Goal: Task Accomplishment & Management: Manage account settings

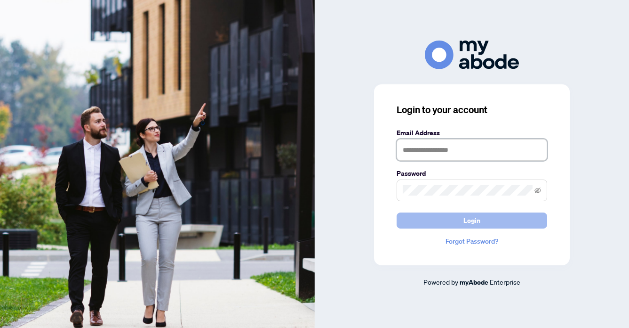
type input "**********"
click at [478, 214] on span "Login" at bounding box center [471, 220] width 17 height 15
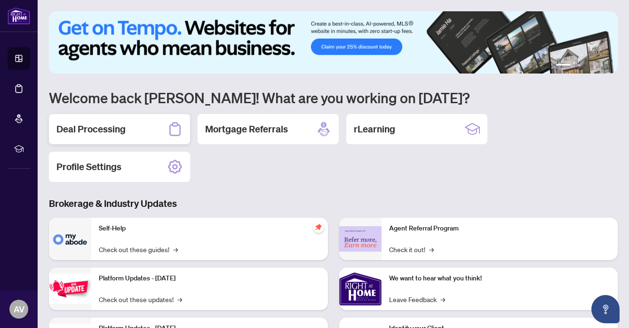
click at [103, 125] on h2 "Deal Processing" at bounding box center [90, 128] width 69 height 13
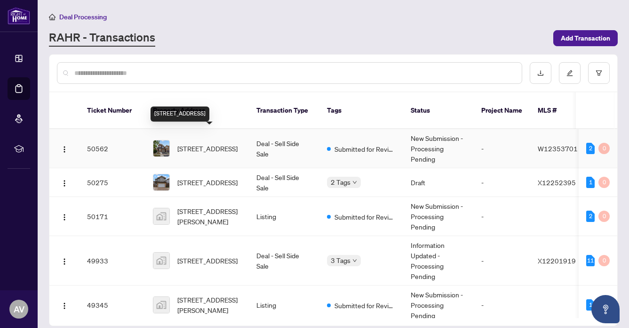
click at [200, 143] on span "[STREET_ADDRESS]" at bounding box center [207, 148] width 60 height 10
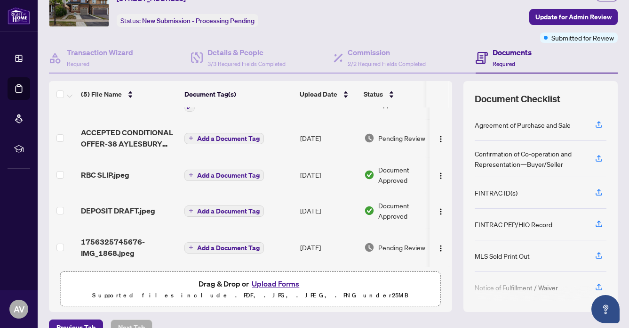
scroll to position [66, 0]
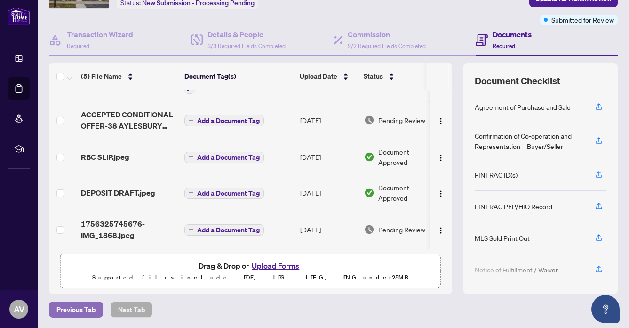
click at [88, 306] on span "Previous Tab" at bounding box center [75, 309] width 39 height 15
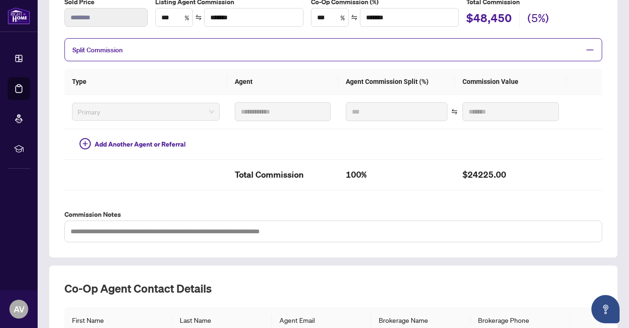
scroll to position [293, 0]
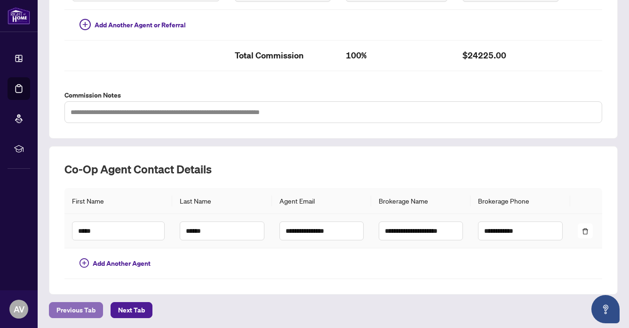
click at [73, 304] on span "Previous Tab" at bounding box center [75, 309] width 39 height 15
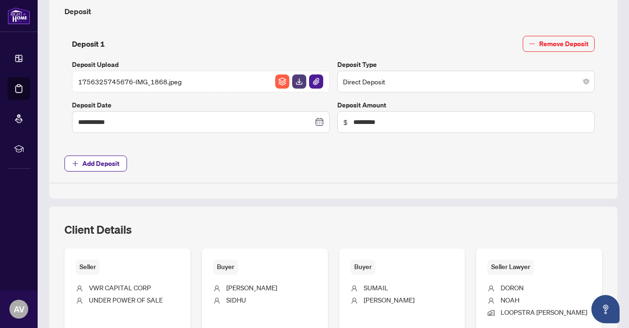
scroll to position [576, 0]
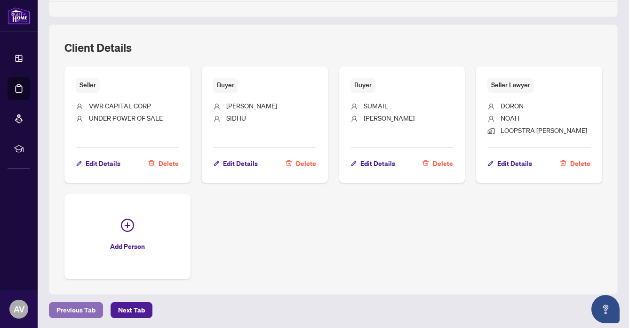
click at [73, 305] on span "Previous Tab" at bounding box center [75, 309] width 39 height 15
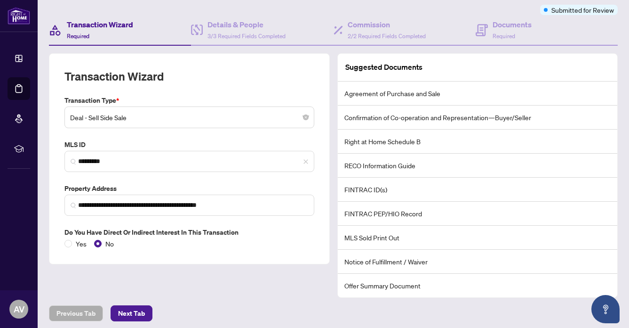
scroll to position [79, 0]
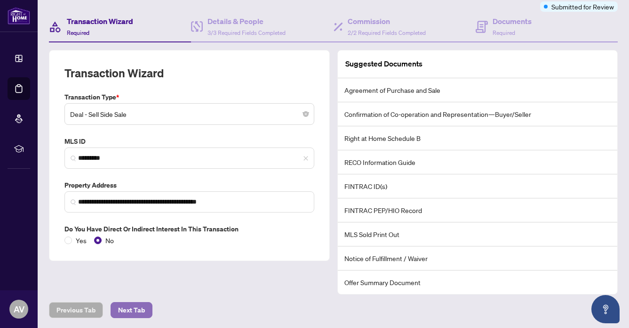
click at [130, 303] on span "Next Tab" at bounding box center [131, 309] width 27 height 15
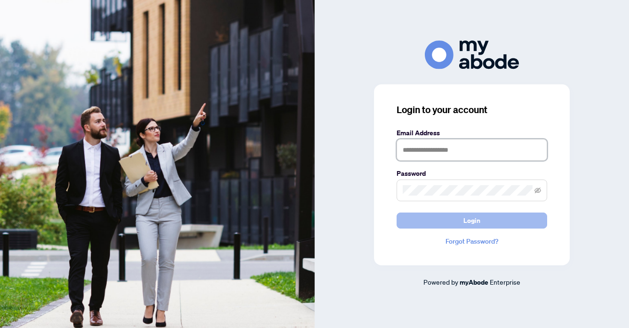
type input "**********"
click at [498, 216] on button "Login" at bounding box center [472, 220] width 151 height 16
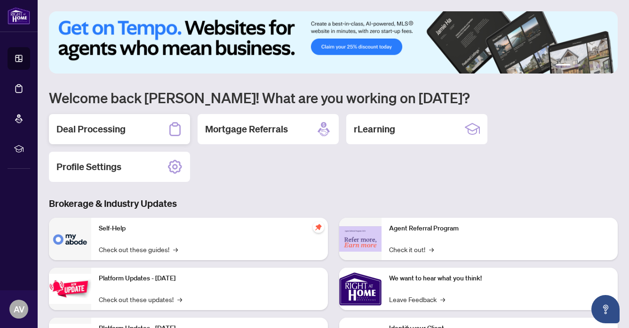
click at [90, 127] on h2 "Deal Processing" at bounding box center [90, 128] width 69 height 13
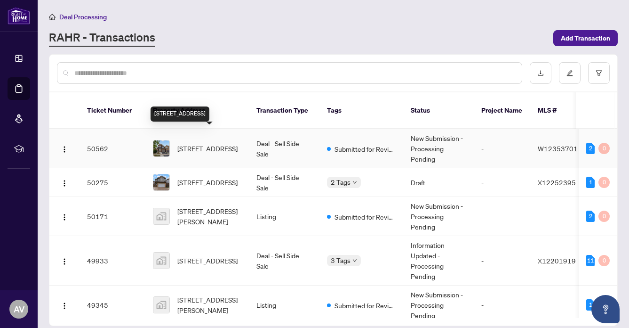
click at [214, 147] on span "[STREET_ADDRESS]" at bounding box center [207, 148] width 60 height 10
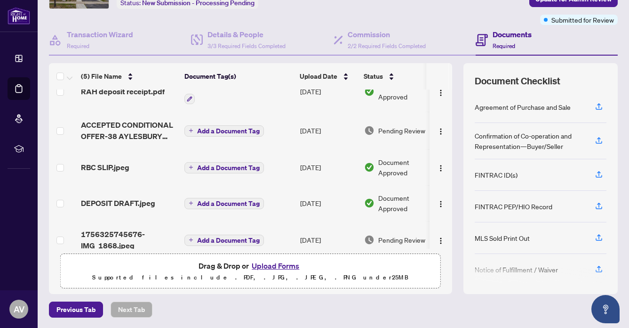
scroll to position [31, 0]
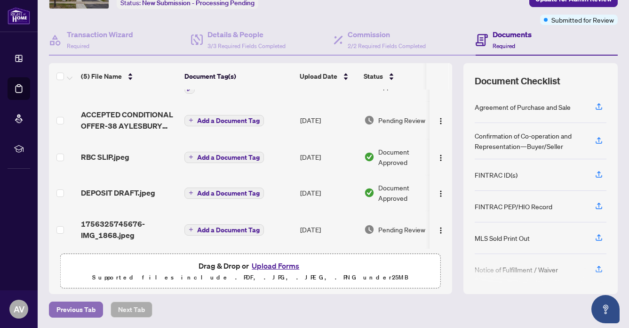
click at [77, 303] on span "Previous Tab" at bounding box center [75, 309] width 39 height 15
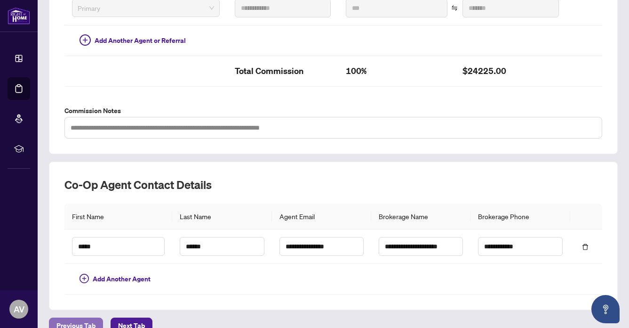
scroll to position [278, 0]
